Goal: Task Accomplishment & Management: Manage account settings

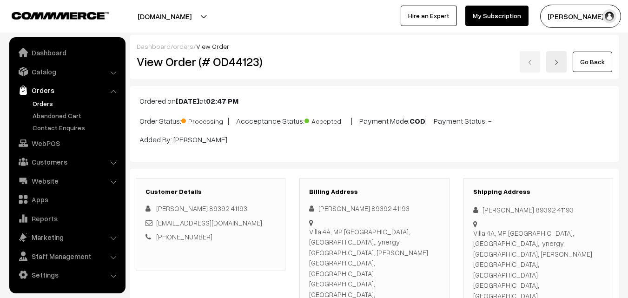
scroll to position [511, 0]
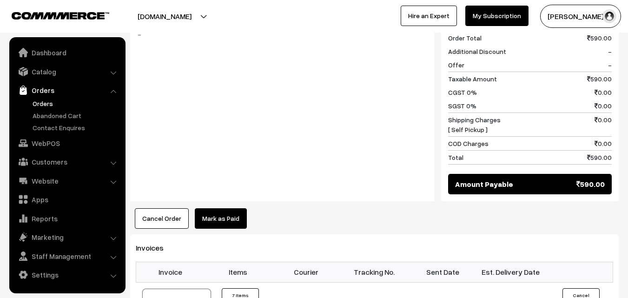
click at [42, 104] on link "Orders" at bounding box center [76, 104] width 92 height 10
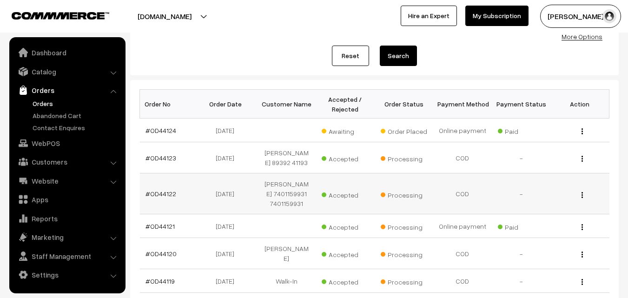
scroll to position [93, 0]
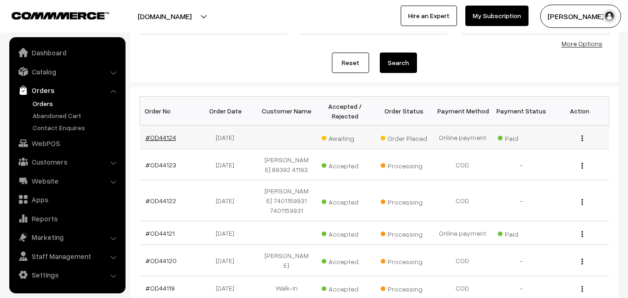
click at [161, 137] on link "#OD44124" at bounding box center [160, 137] width 31 height 8
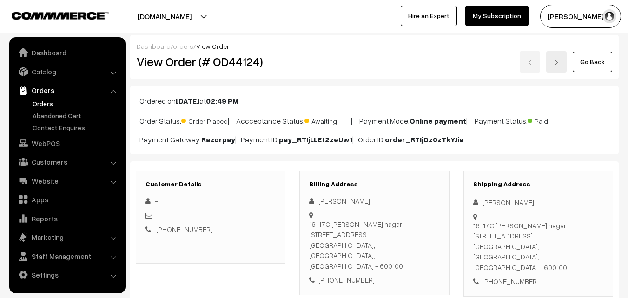
click at [44, 101] on link "Orders" at bounding box center [76, 104] width 92 height 10
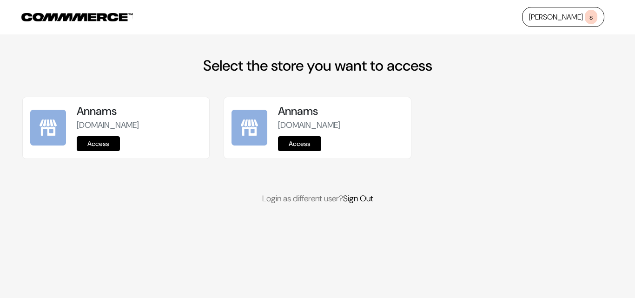
drag, startPoint x: 107, startPoint y: 151, endPoint x: 99, endPoint y: 144, distance: 10.5
click at [107, 150] on link "Access" at bounding box center [98, 143] width 43 height 15
click at [293, 145] on link "Access" at bounding box center [299, 143] width 43 height 15
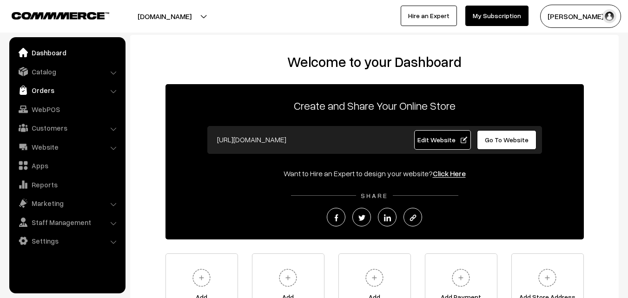
click at [44, 94] on link "Orders" at bounding box center [67, 90] width 111 height 17
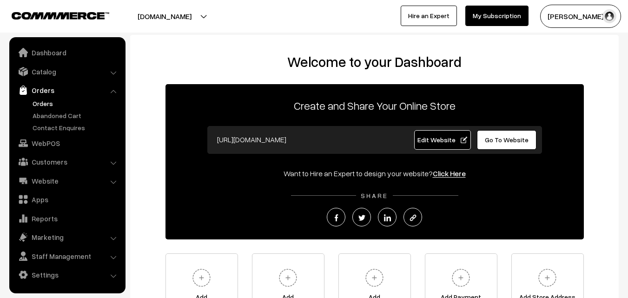
click at [46, 102] on link "Orders" at bounding box center [76, 104] width 92 height 10
